Goal: Task Accomplishment & Management: Manage account settings

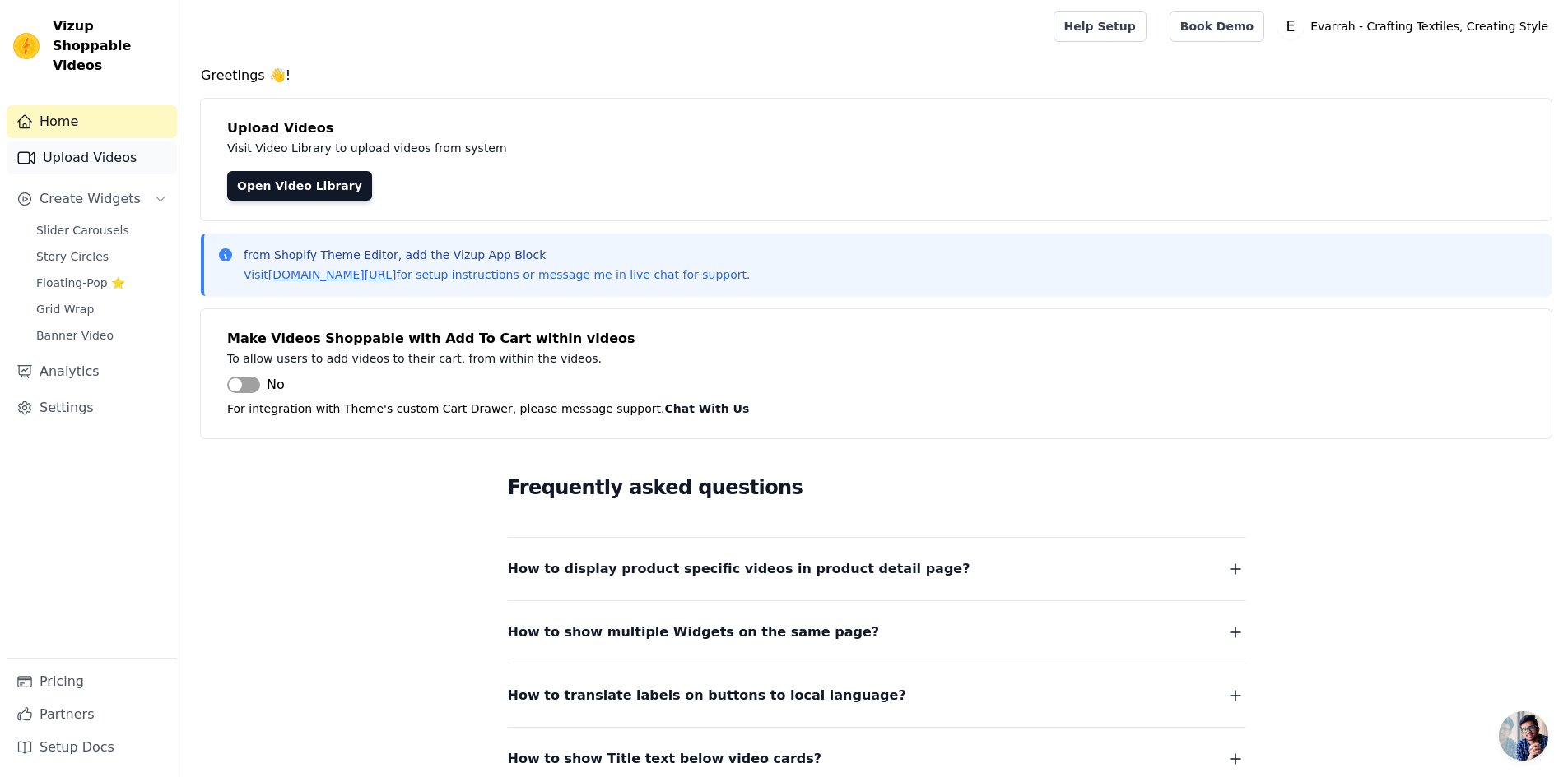
click at [78, 141] on link "Upload Videos" at bounding box center [92, 158] width 170 height 33
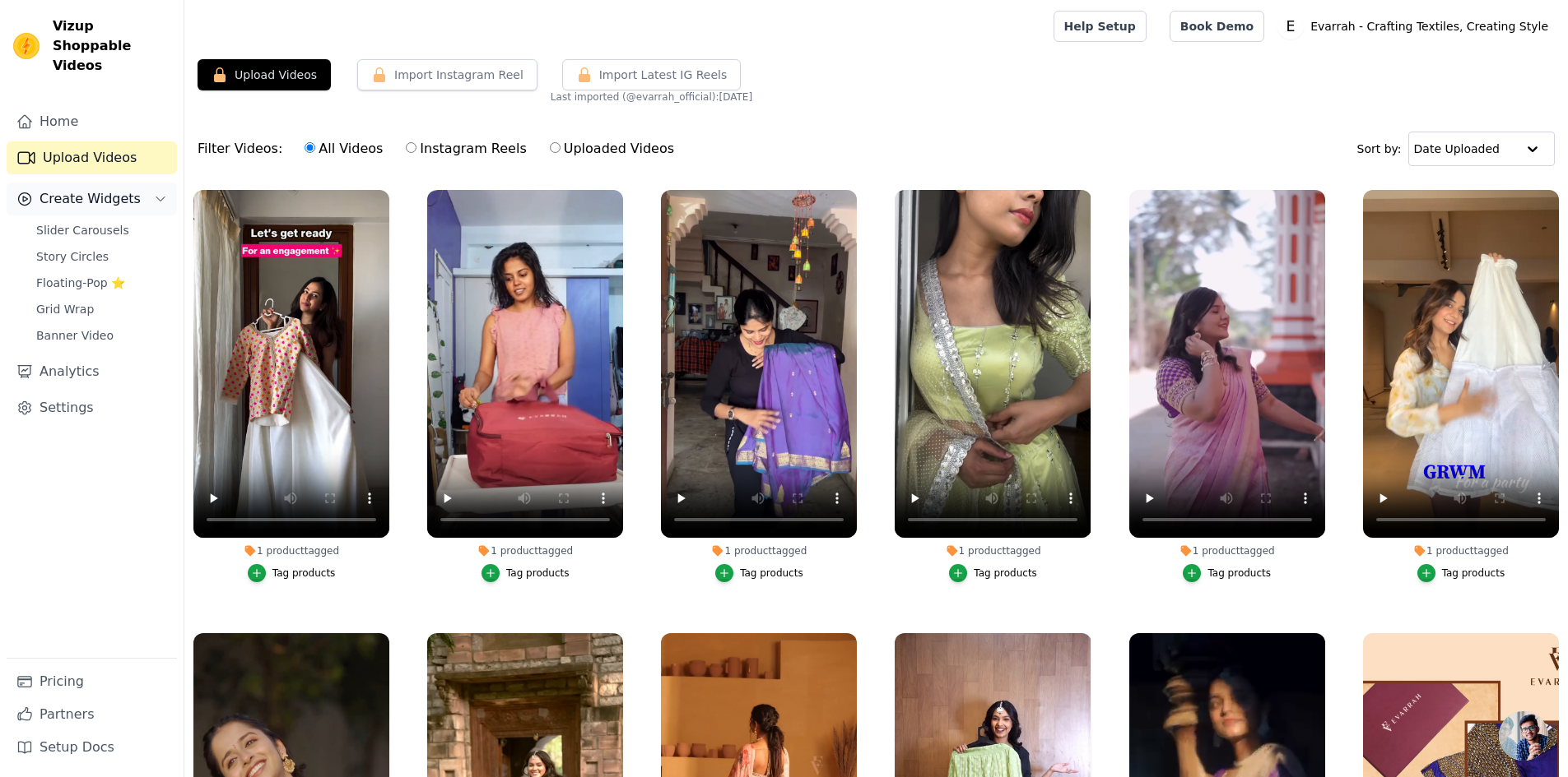
click at [93, 195] on button "Create Widgets" at bounding box center [92, 199] width 170 height 33
click at [100, 189] on span "Create Widgets" at bounding box center [90, 199] width 101 height 20
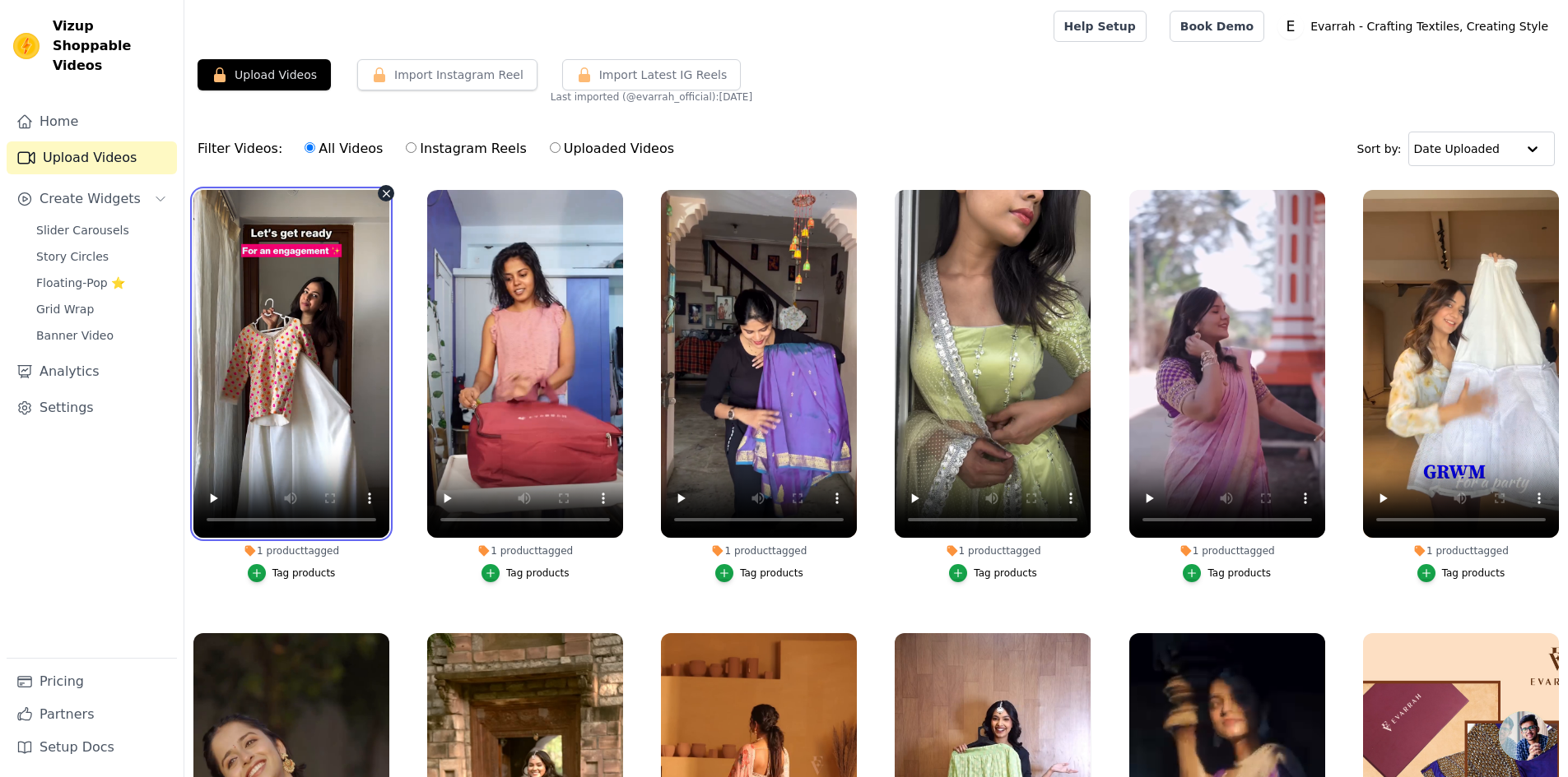
click at [292, 308] on video at bounding box center [291, 363] width 196 height 348
click at [299, 552] on div "1 product tagged" at bounding box center [291, 551] width 196 height 13
click at [302, 577] on div "Tag products" at bounding box center [304, 573] width 64 height 13
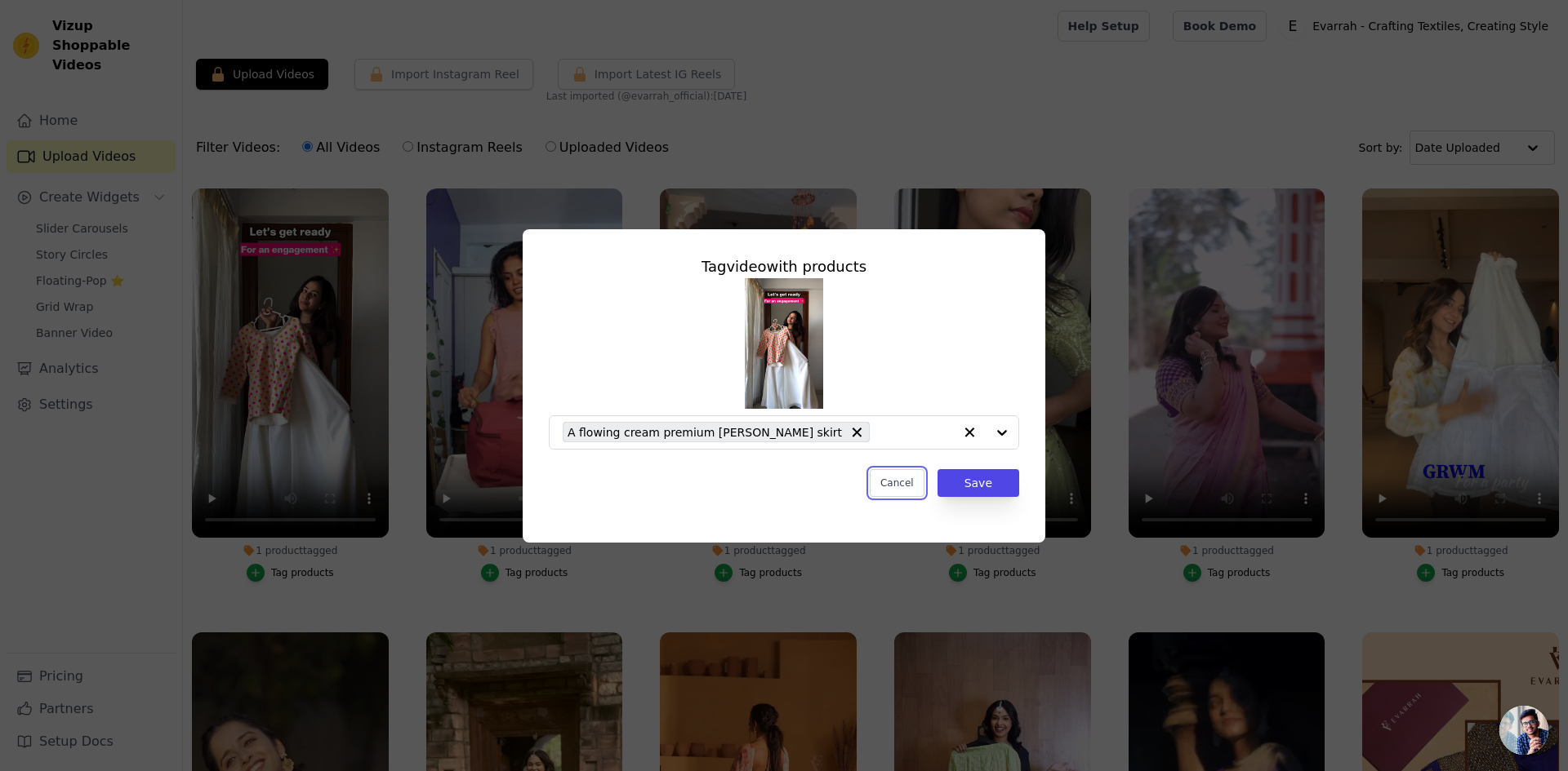
click at [899, 487] on button "Cancel" at bounding box center [897, 483] width 54 height 28
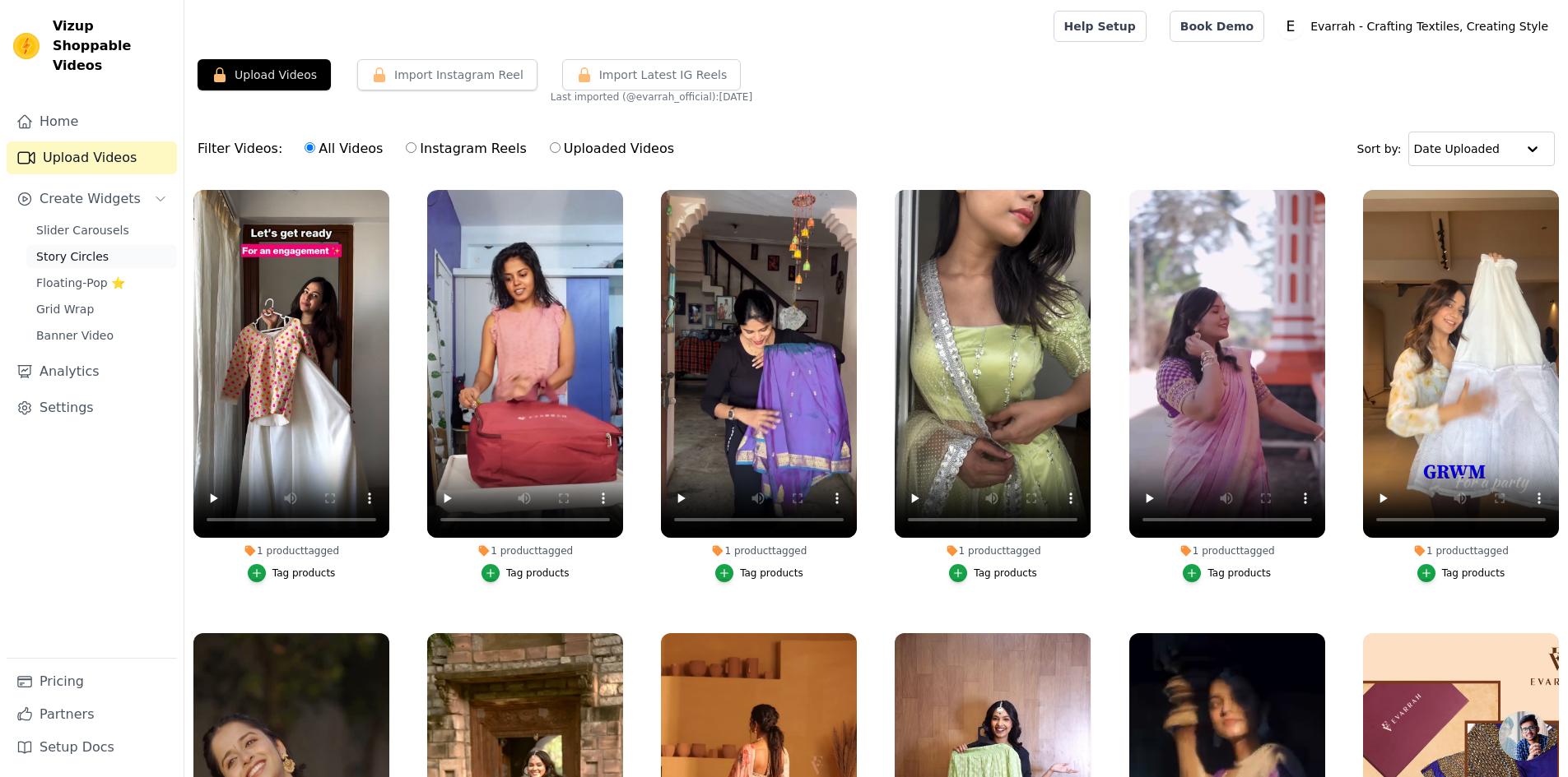
click at [82, 246] on link "Story Circles" at bounding box center [101, 256] width 151 height 23
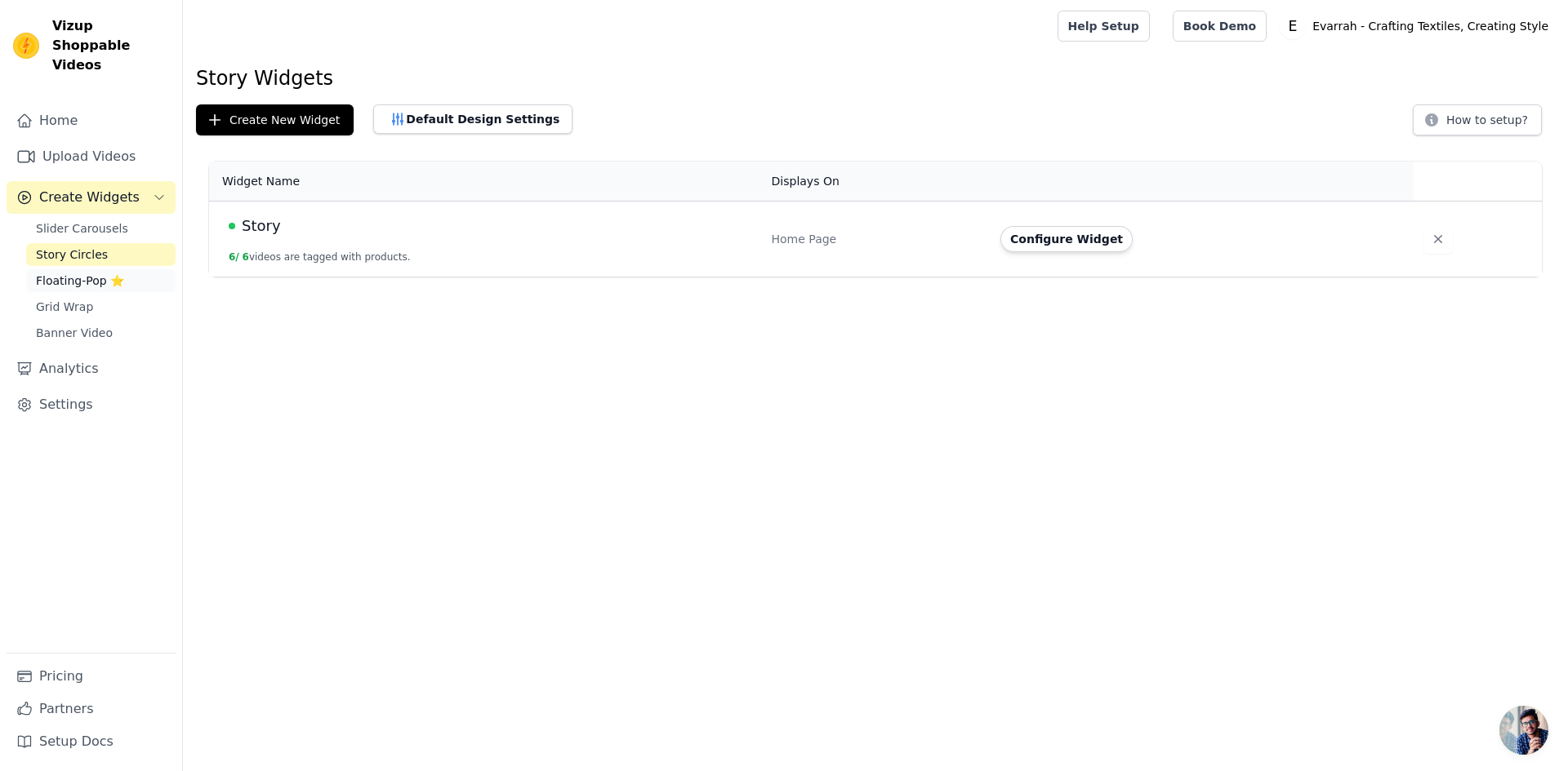
click at [87, 271] on link "Floating-Pop ⭐" at bounding box center [100, 281] width 150 height 22
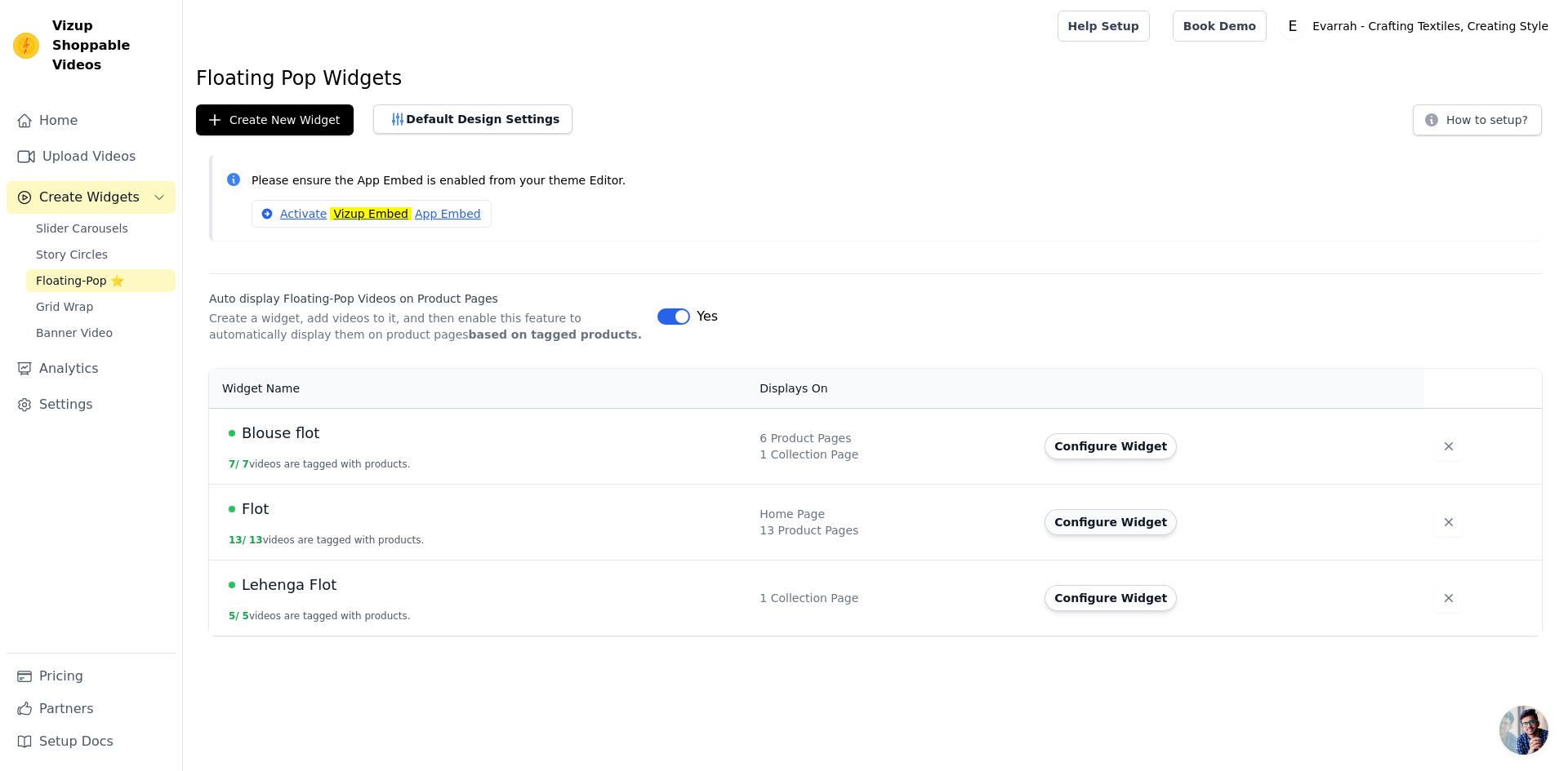
click at [1111, 528] on button "Configure Widget" at bounding box center [1110, 522] width 132 height 26
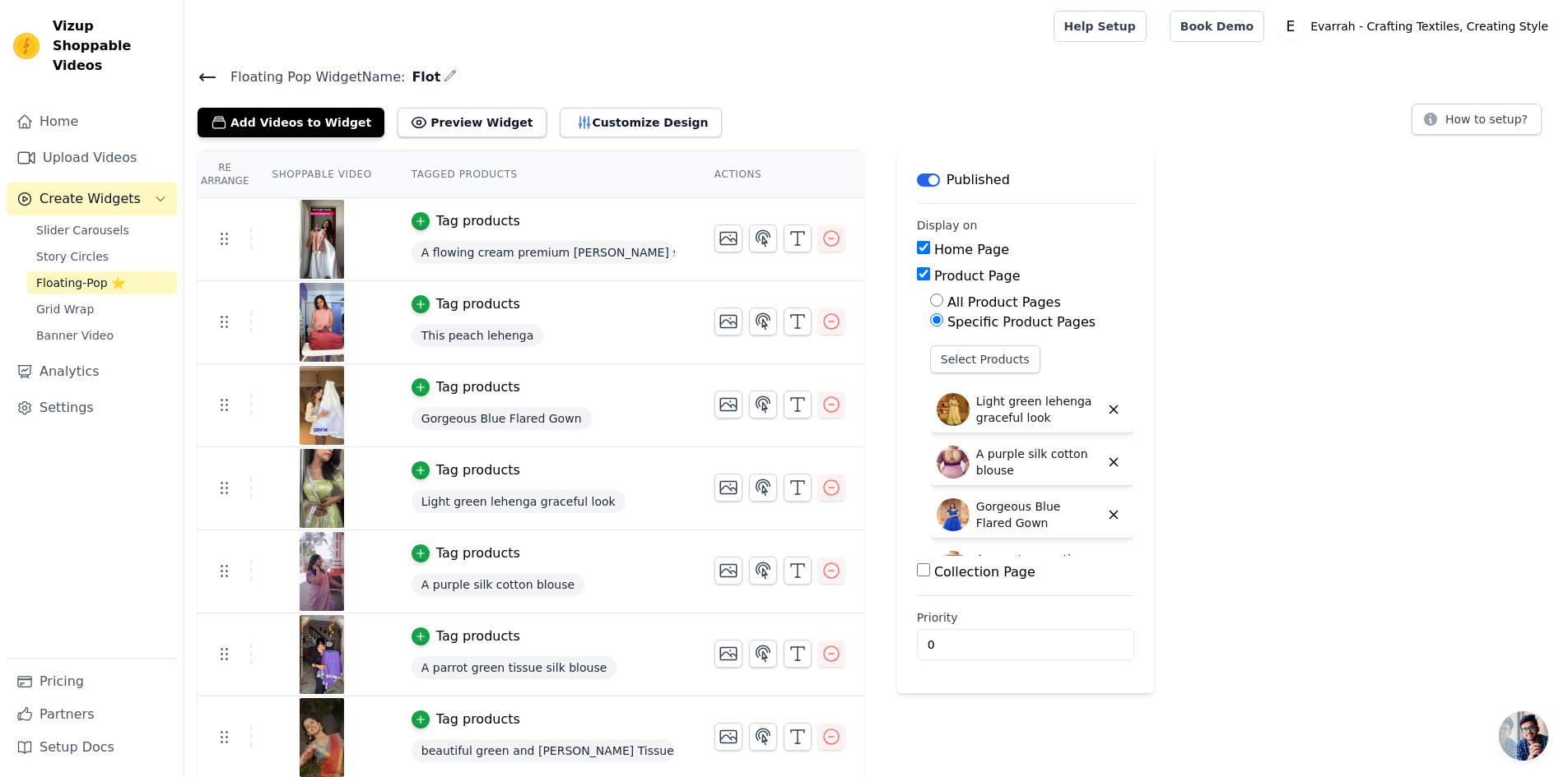
click at [199, 84] on icon at bounding box center [207, 77] width 20 height 20
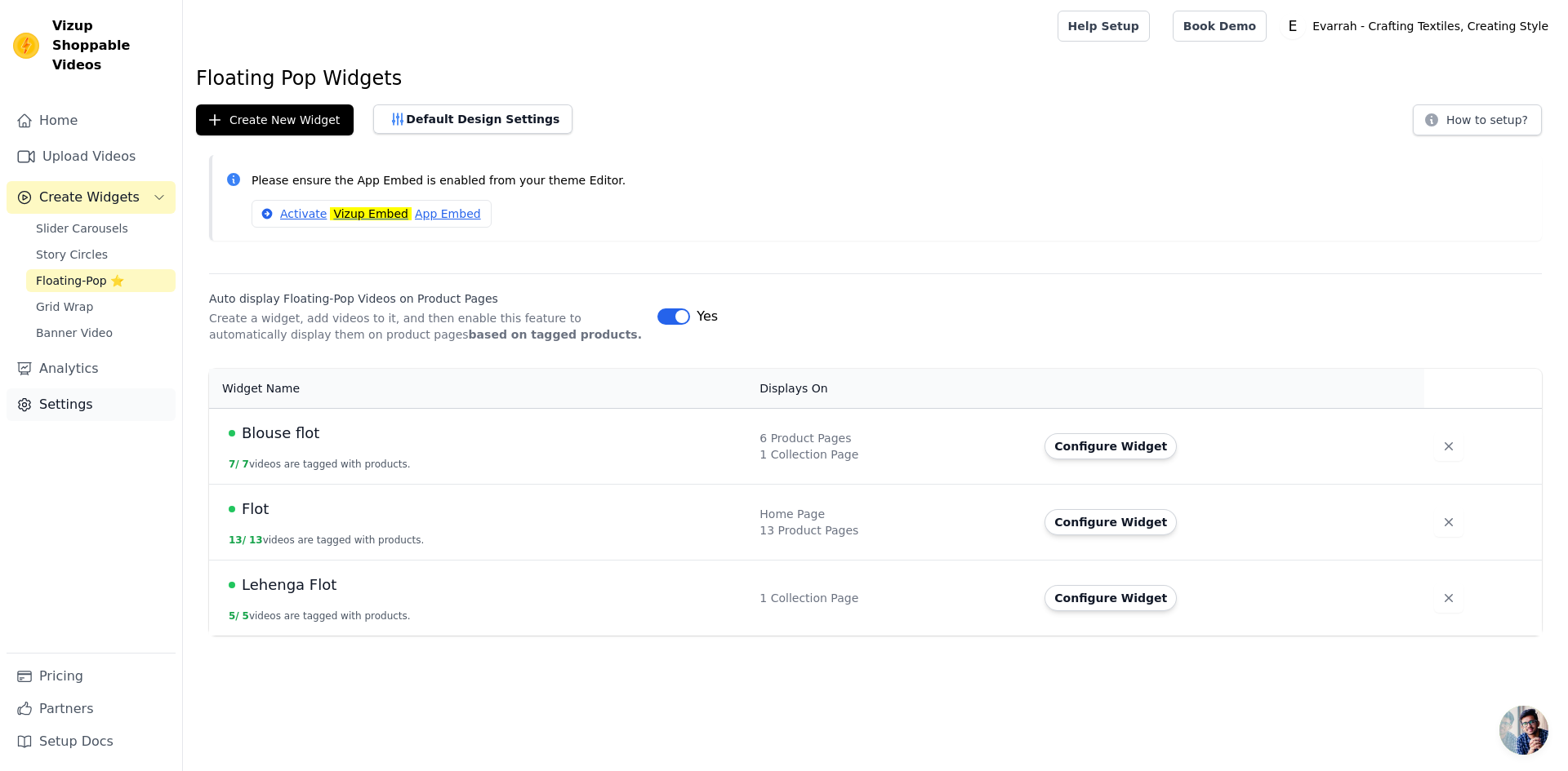
drag, startPoint x: 86, startPoint y: 355, endPoint x: 89, endPoint y: 373, distance: 18.2
click at [85, 354] on link "Analytics" at bounding box center [91, 369] width 169 height 33
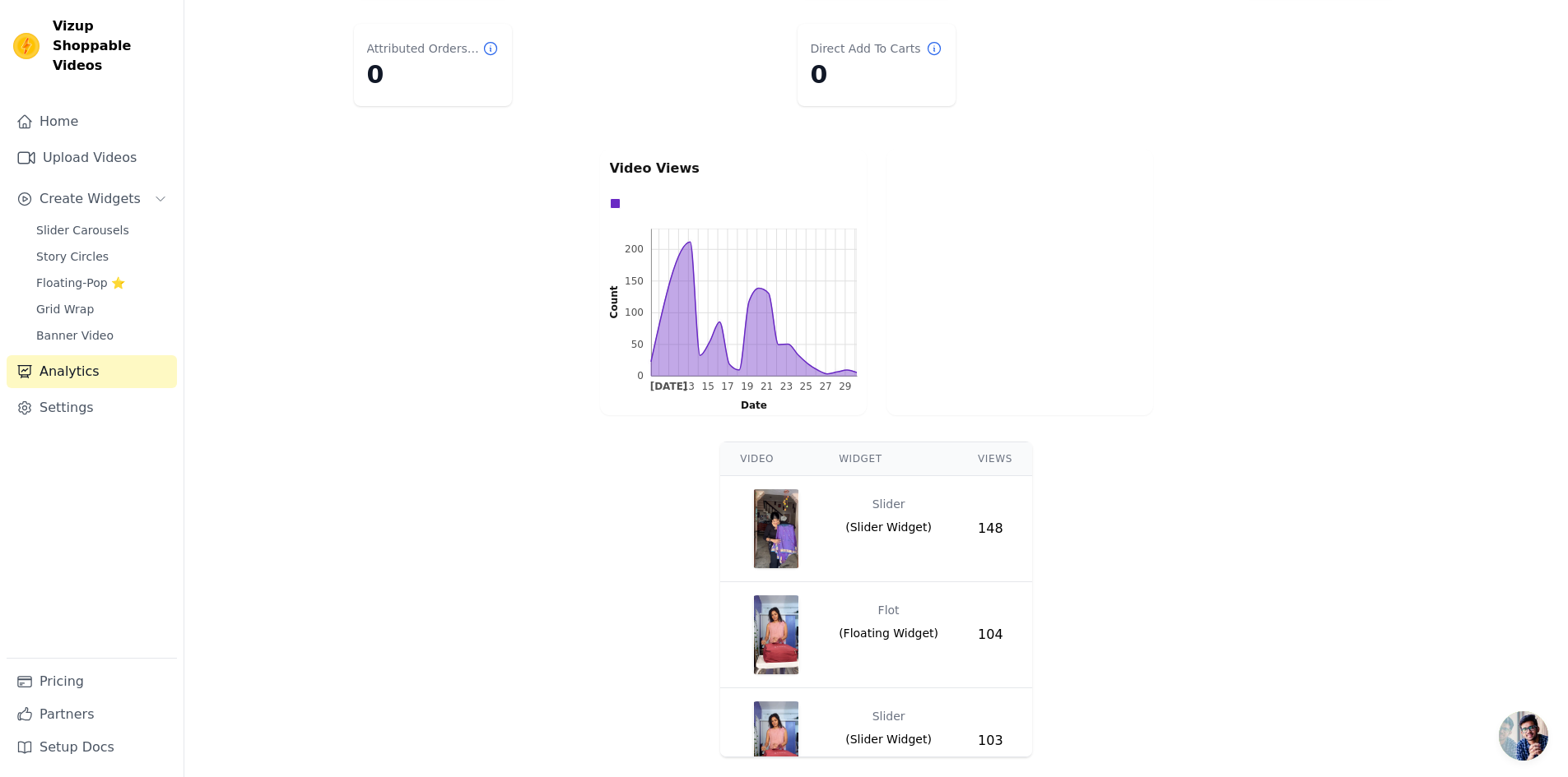
scroll to position [266, 0]
click at [789, 523] on img "button" at bounding box center [776, 525] width 46 height 79
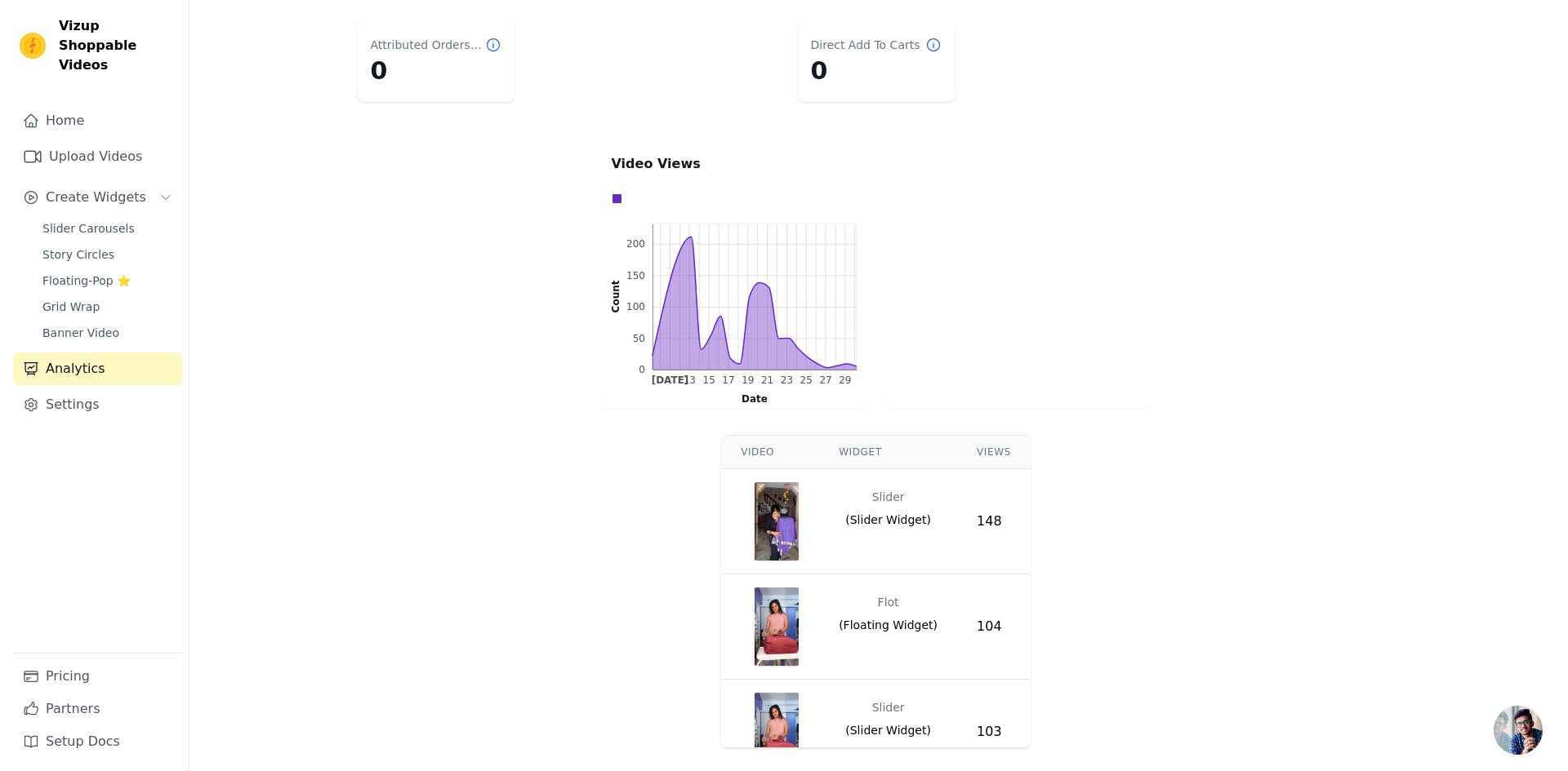
scroll to position [0, 0]
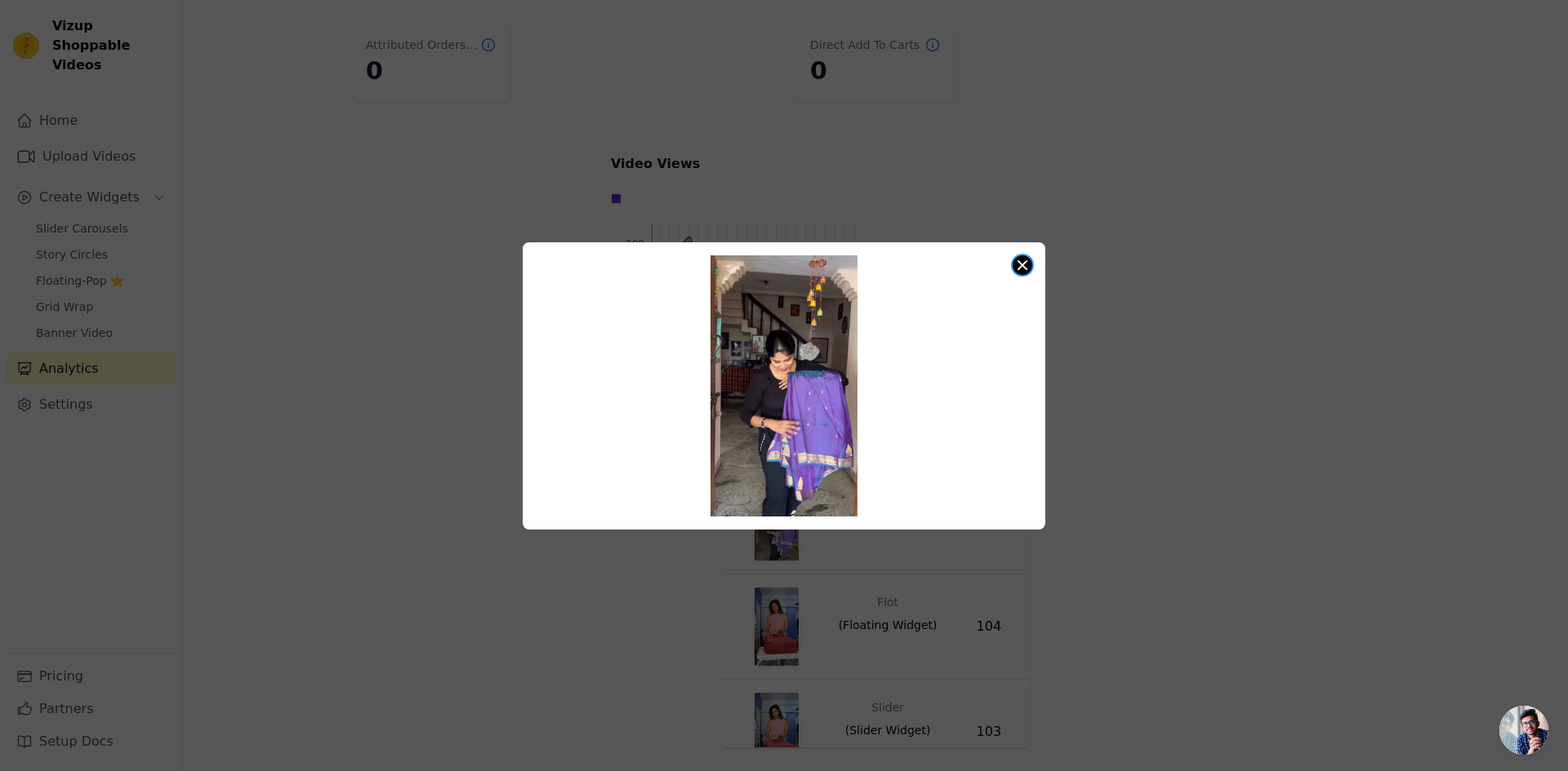
click at [1019, 264] on button "Close modal" at bounding box center [1022, 265] width 20 height 20
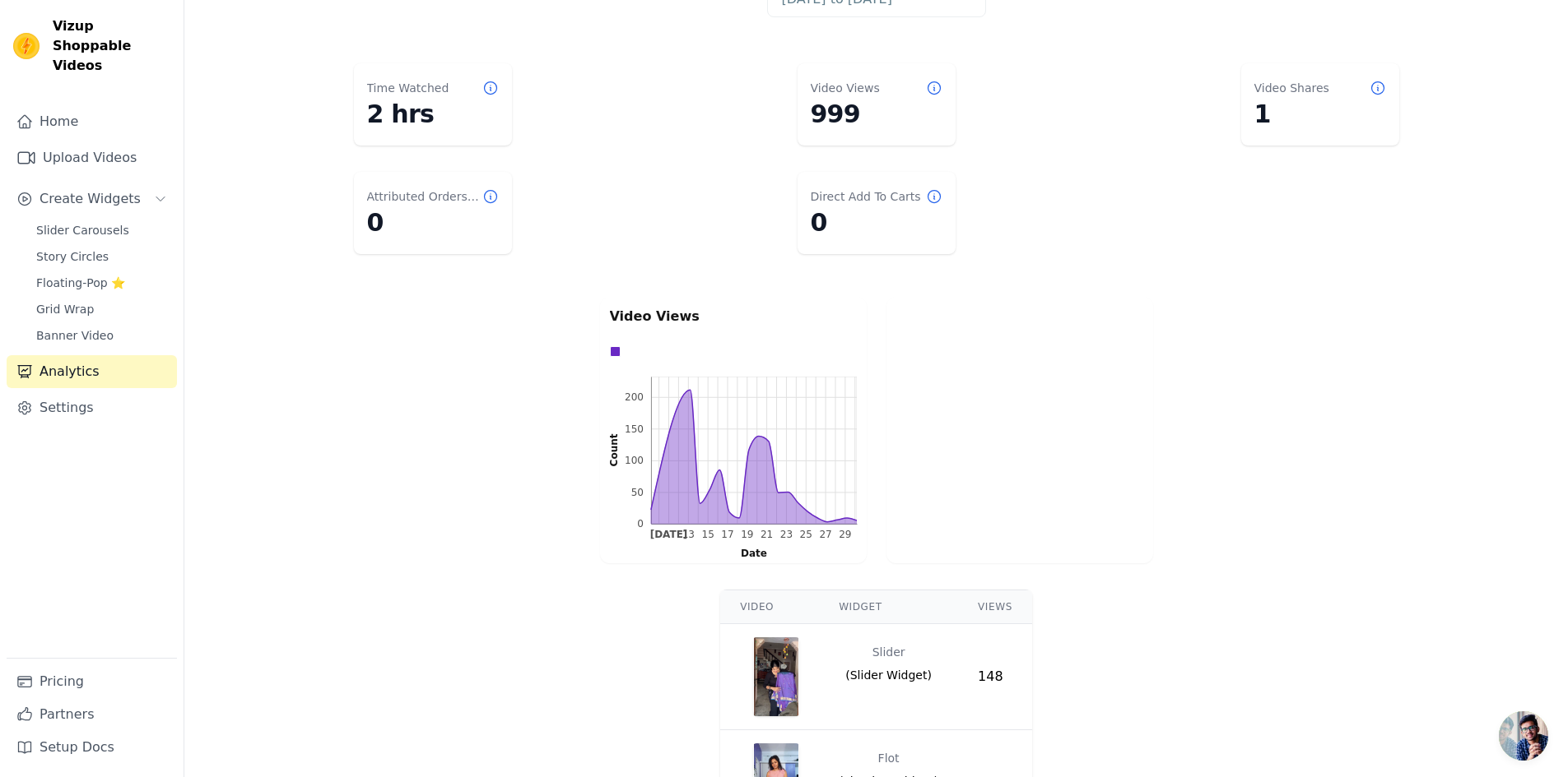
scroll to position [101, 0]
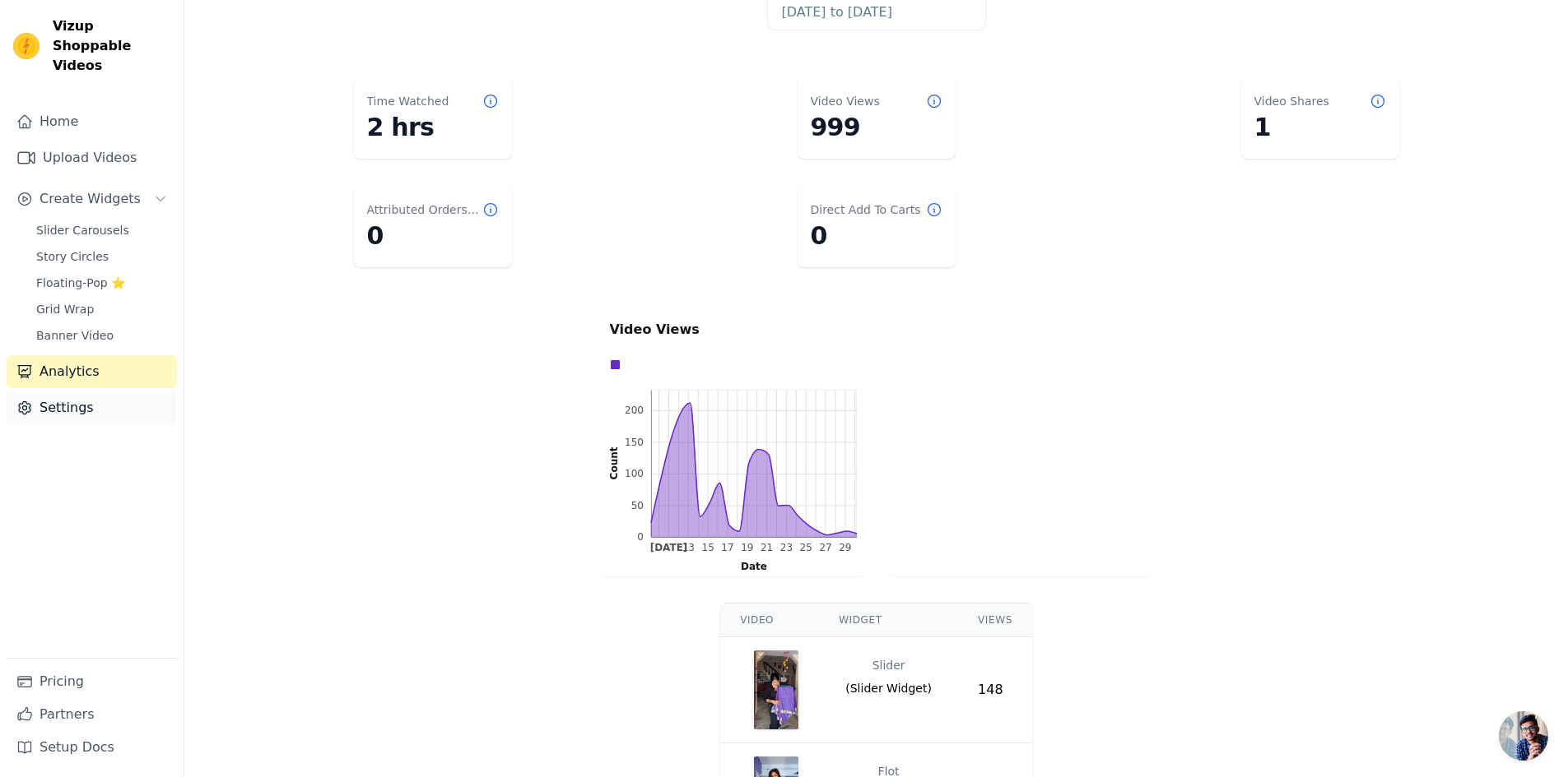
click at [73, 398] on link "Settings" at bounding box center [92, 408] width 170 height 33
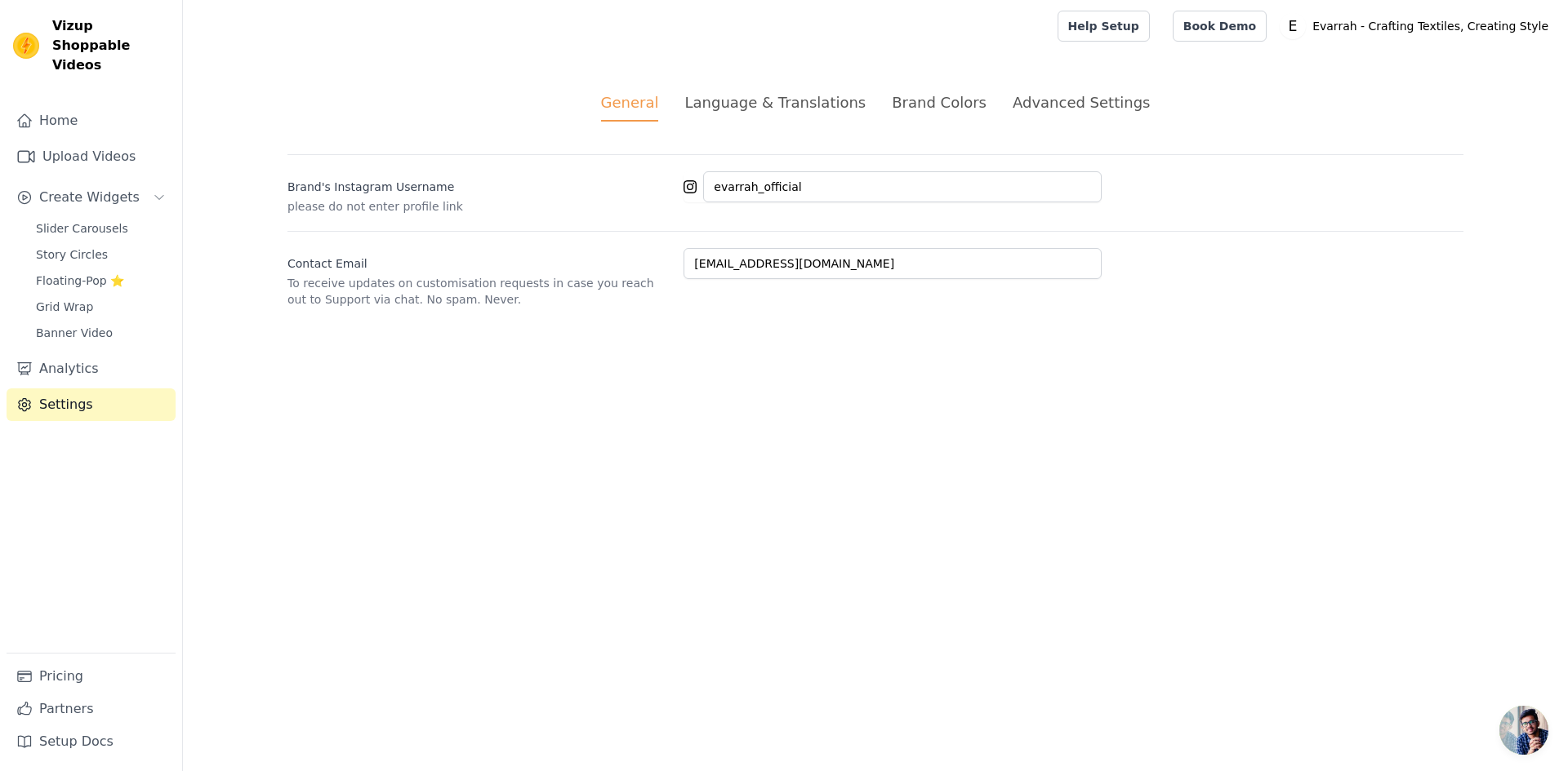
drag, startPoint x: 1087, startPoint y: 90, endPoint x: 1027, endPoint y: 195, distance: 120.9
click at [1086, 90] on div "General Language & Translations Brand Colors Advanced Settings unsaved changes …" at bounding box center [875, 199] width 1254 height 295
click at [1074, 101] on div "Advanced Settings" at bounding box center [1081, 102] width 138 height 22
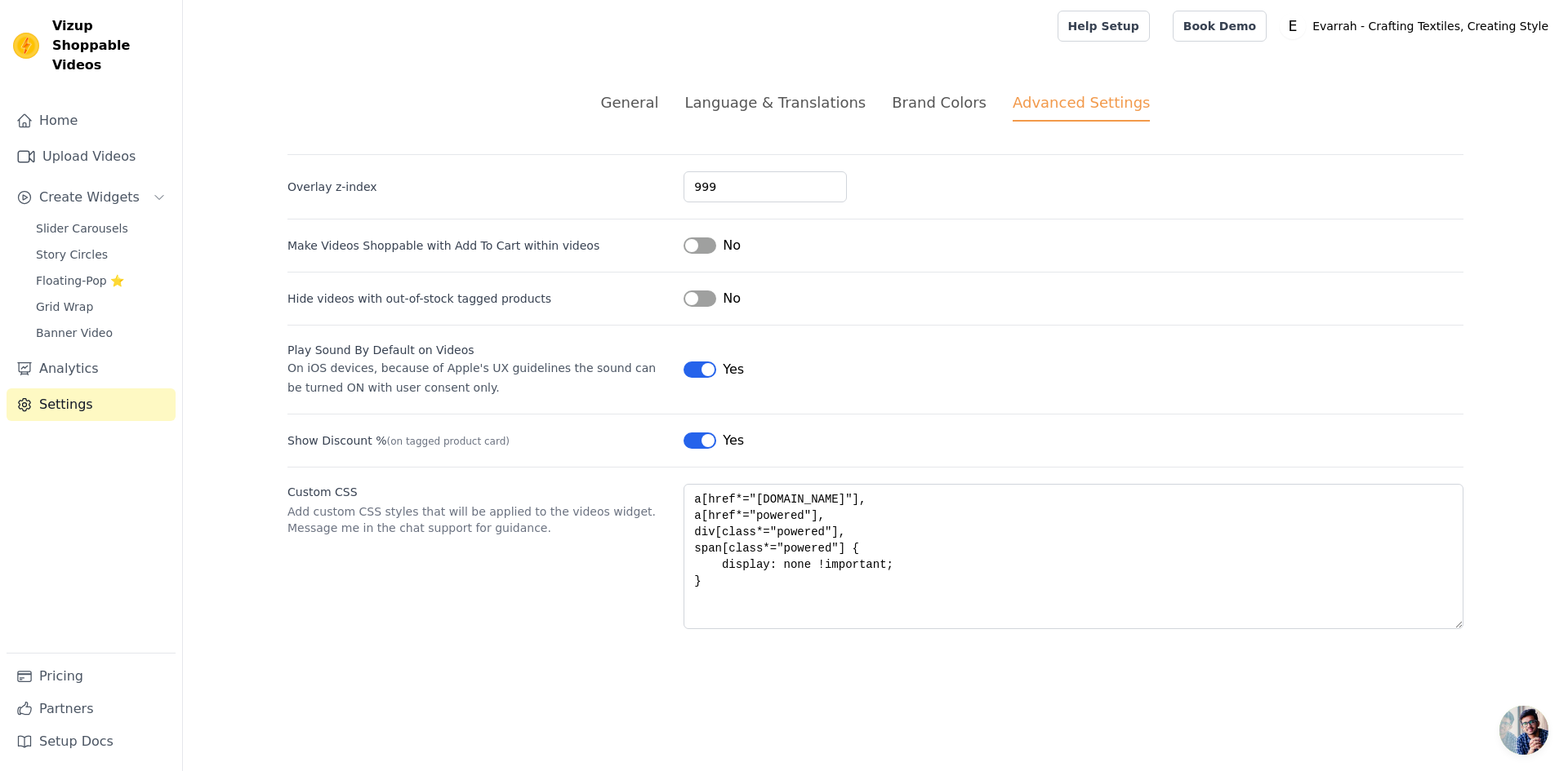
click at [941, 96] on div "Brand Colors" at bounding box center [939, 102] width 95 height 22
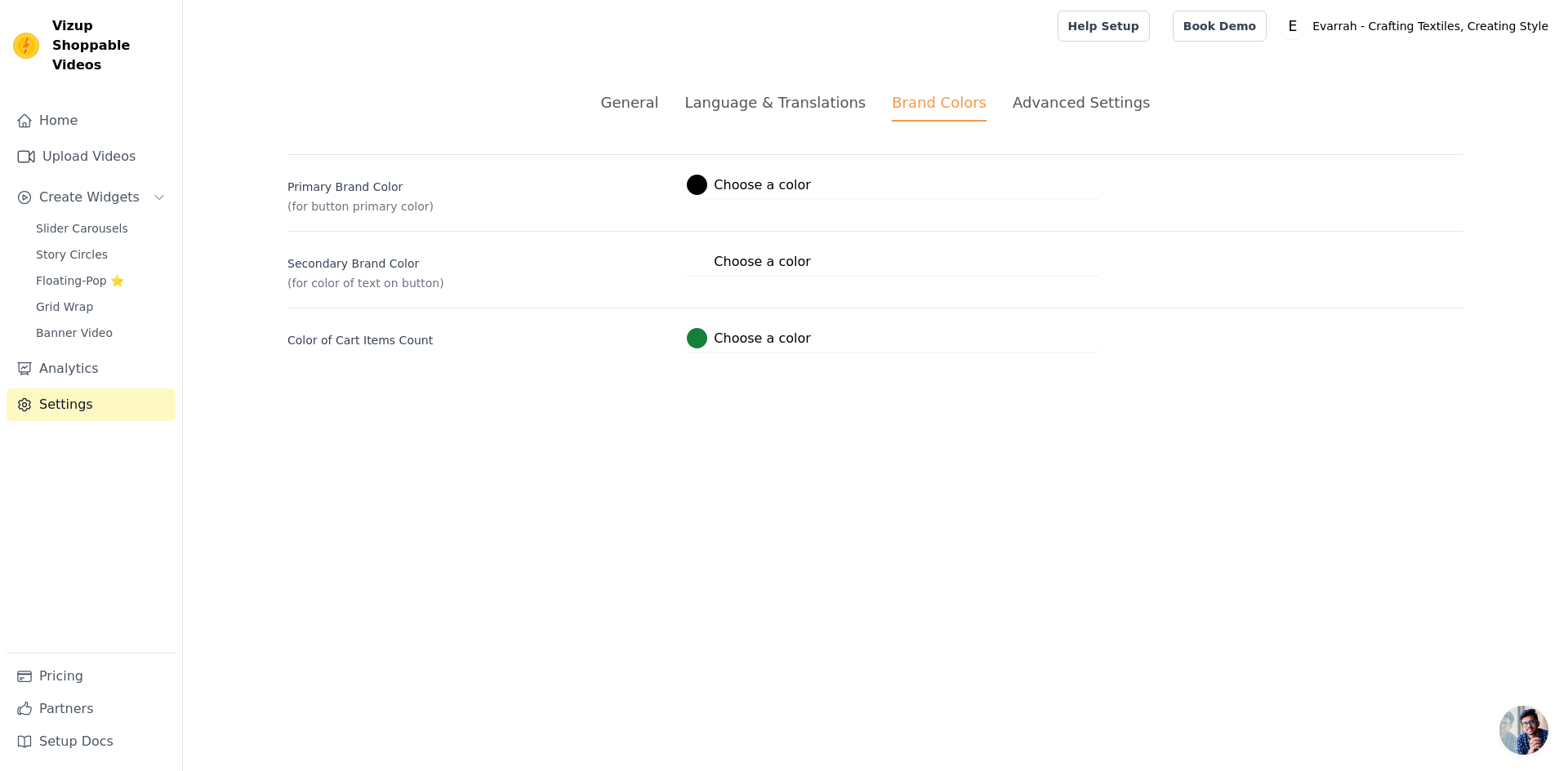
click at [789, 116] on li "Language & Translations" at bounding box center [775, 106] width 182 height 30
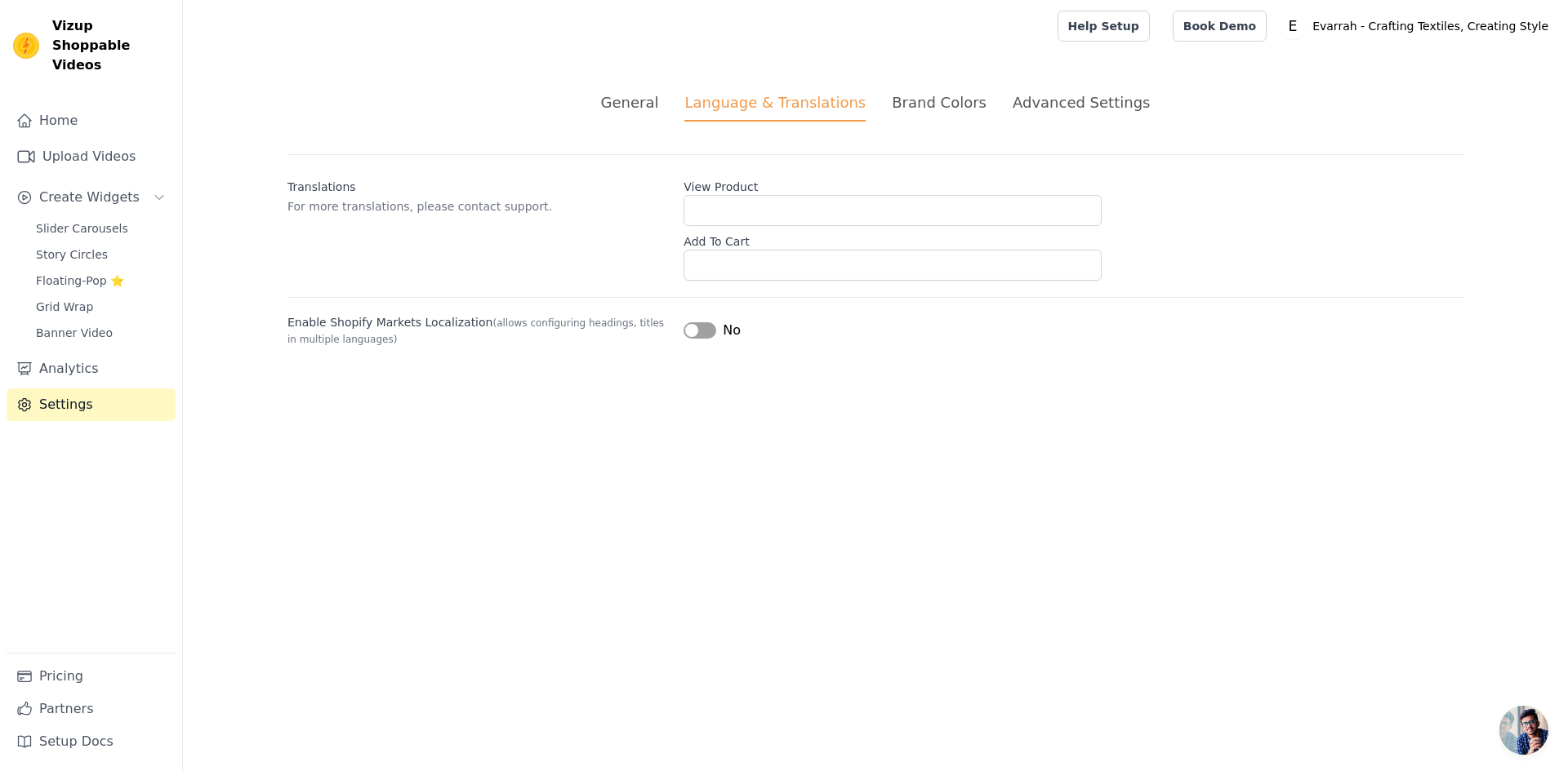
click at [629, 99] on div "General" at bounding box center [630, 102] width 58 height 22
